Goal: Information Seeking & Learning: Learn about a topic

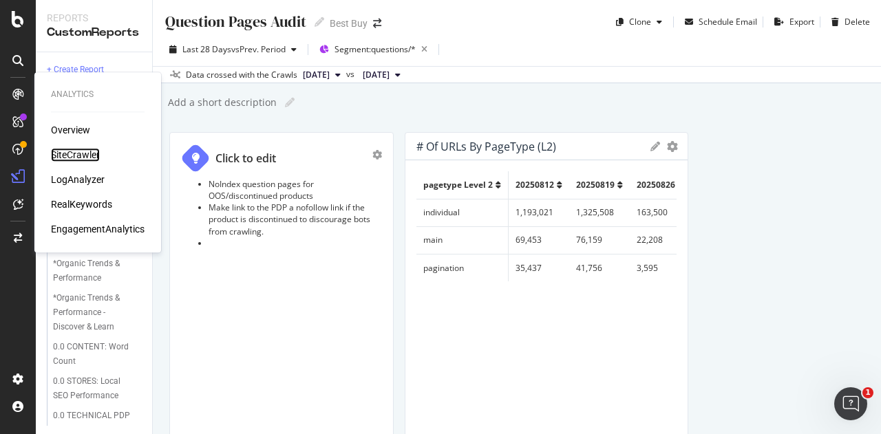
click at [65, 150] on div "SiteCrawler" at bounding box center [75, 155] width 49 height 14
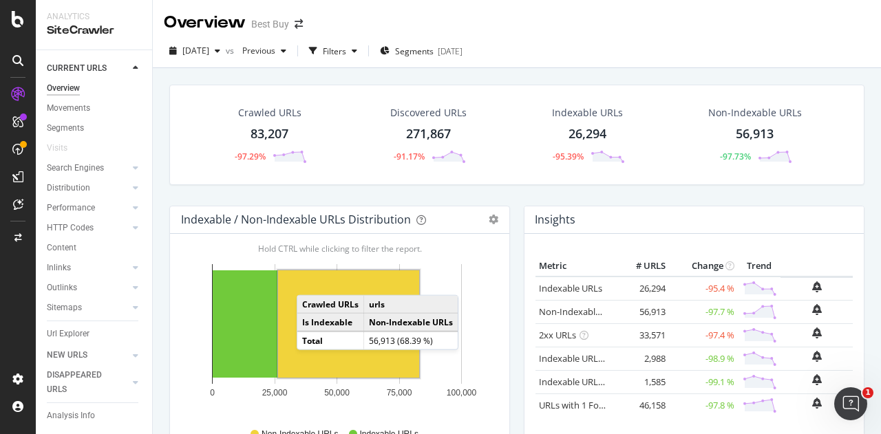
click at [311, 280] on rect "A chart." at bounding box center [348, 324] width 141 height 107
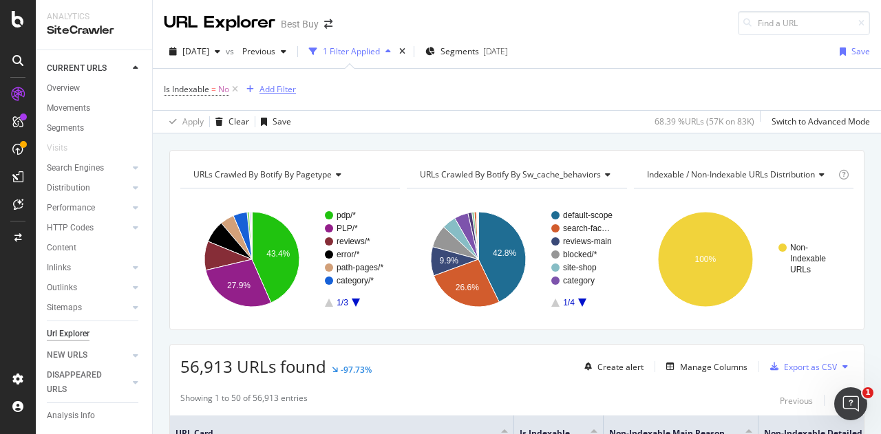
click at [281, 94] on div "Add Filter" at bounding box center [278, 89] width 36 height 12
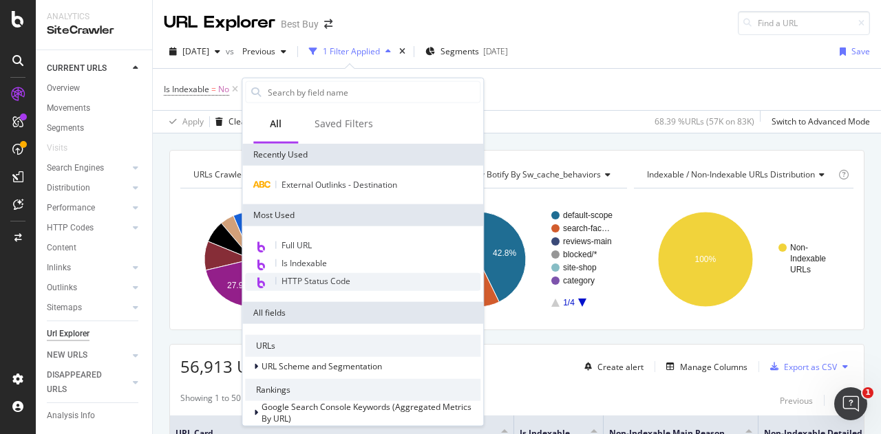
click at [332, 282] on span "HTTP Status Code" at bounding box center [316, 281] width 69 height 12
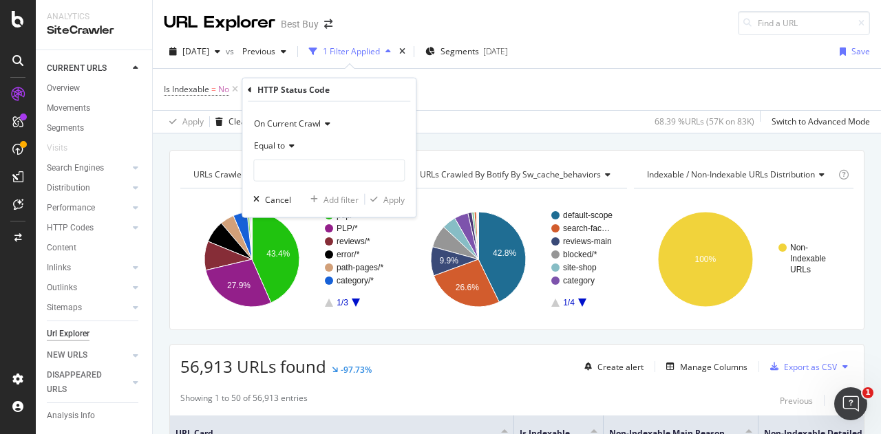
click at [284, 144] on span "Equal to" at bounding box center [269, 146] width 31 height 12
click at [346, 133] on div "On Current Crawl" at bounding box center [328, 124] width 151 height 22
click at [354, 120] on div "On Current Crawl" at bounding box center [328, 124] width 151 height 22
click at [281, 147] on span "Equal to" at bounding box center [269, 146] width 31 height 12
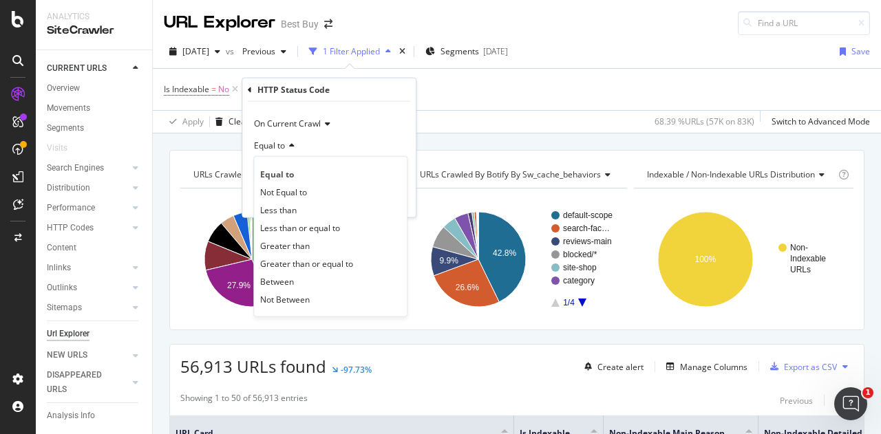
click at [383, 135] on div "Equal to" at bounding box center [328, 146] width 151 height 22
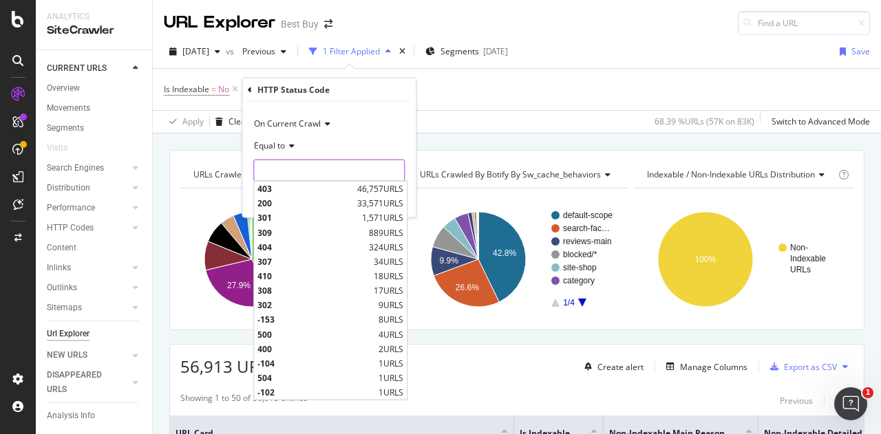
click at [347, 164] on input "number" at bounding box center [328, 171] width 151 height 22
click at [329, 193] on span "403" at bounding box center [306, 189] width 96 height 12
type input "403"
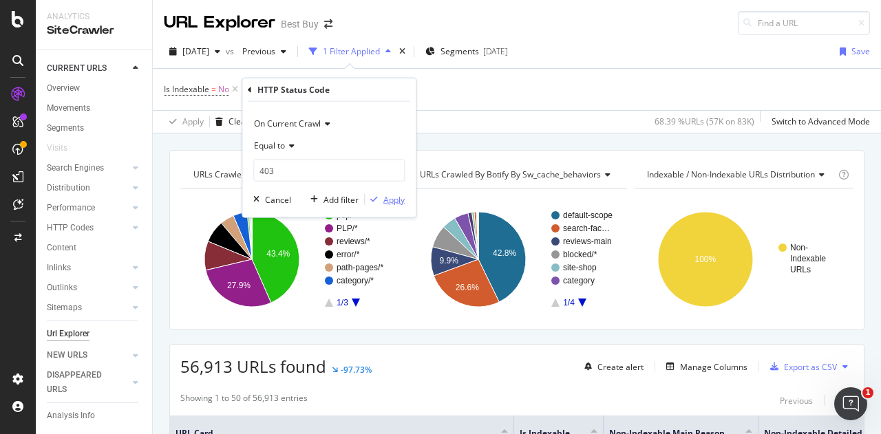
click at [394, 200] on div "Apply" at bounding box center [394, 199] width 21 height 12
